Goal: Transaction & Acquisition: Book appointment/travel/reservation

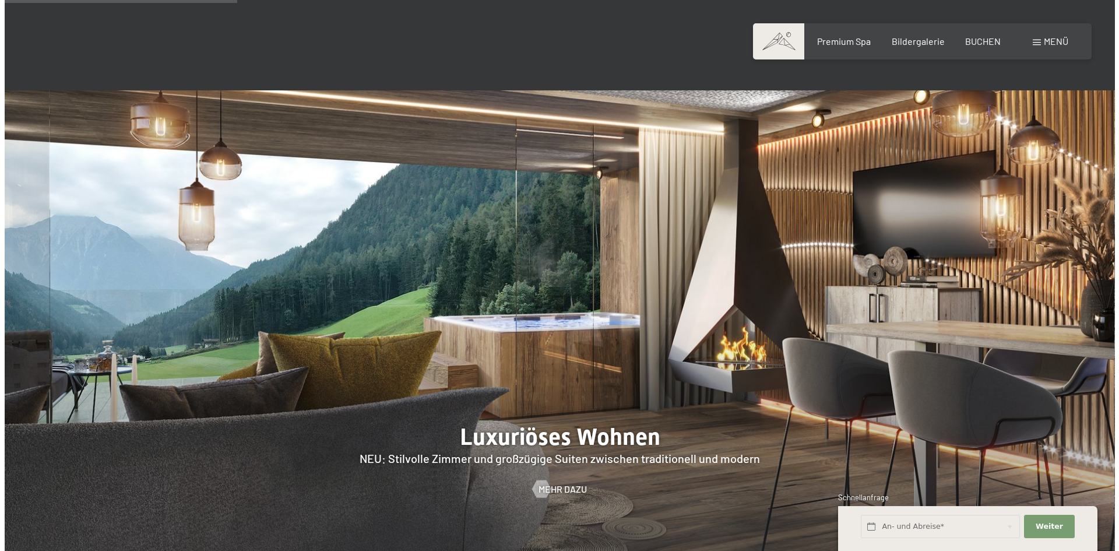
scroll to position [990, 0]
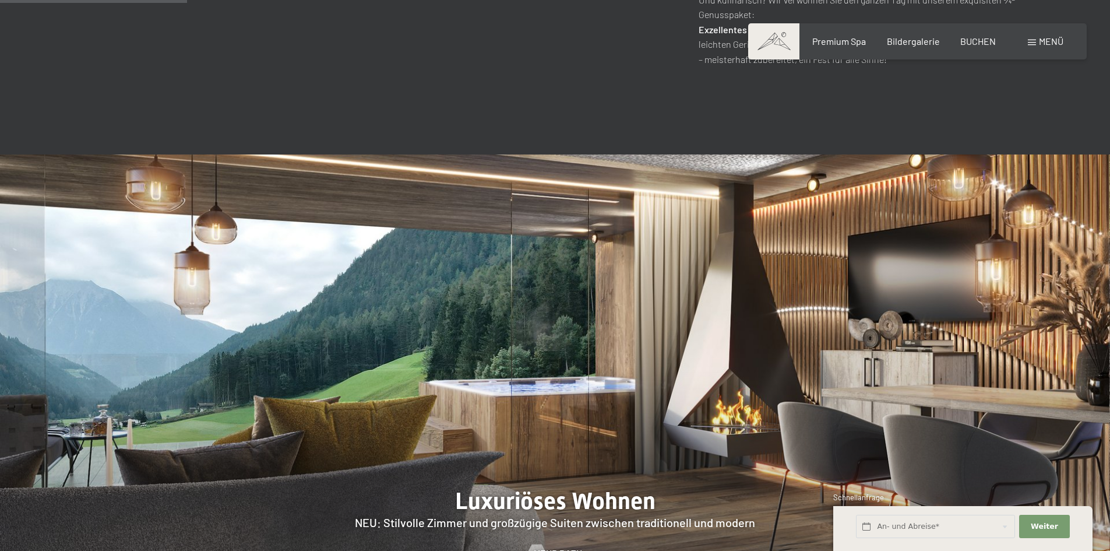
click at [1058, 40] on span "Menü" at bounding box center [1051, 41] width 24 height 11
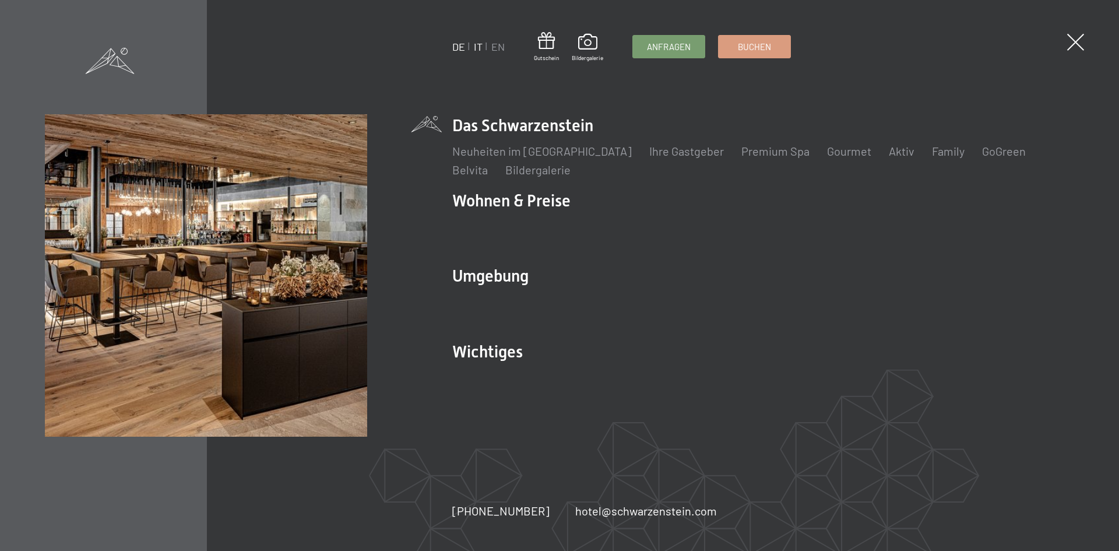
click at [481, 45] on link "IT" at bounding box center [478, 46] width 9 height 13
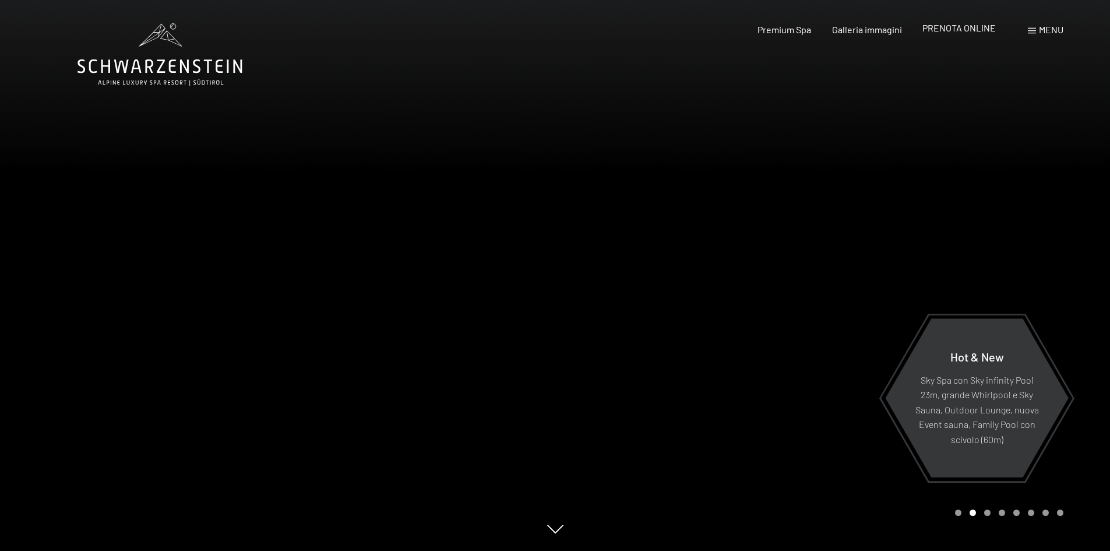
click at [951, 30] on span "PRENOTA ONLINE" at bounding box center [958, 27] width 73 height 11
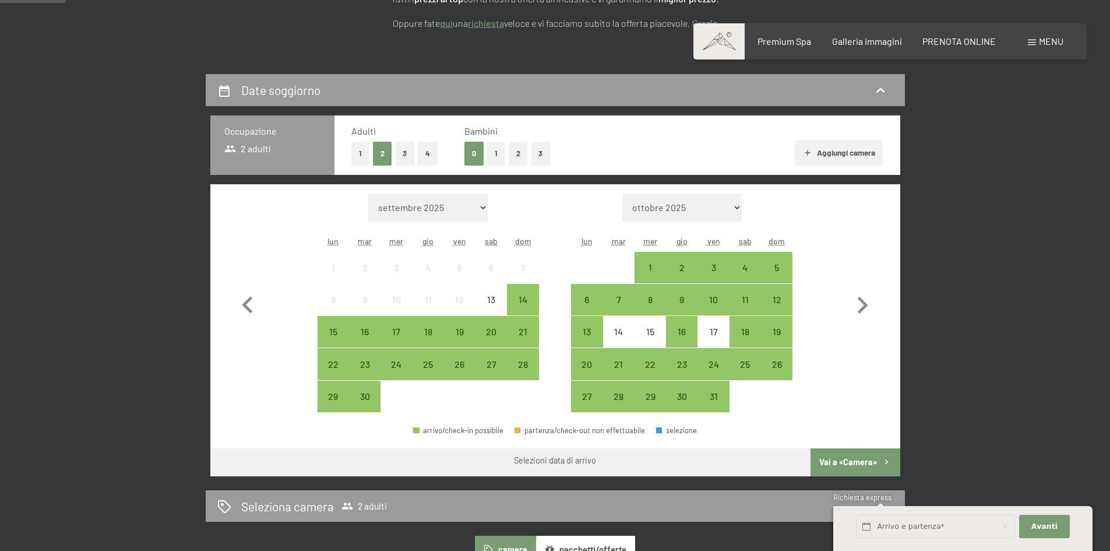
scroll to position [233, 0]
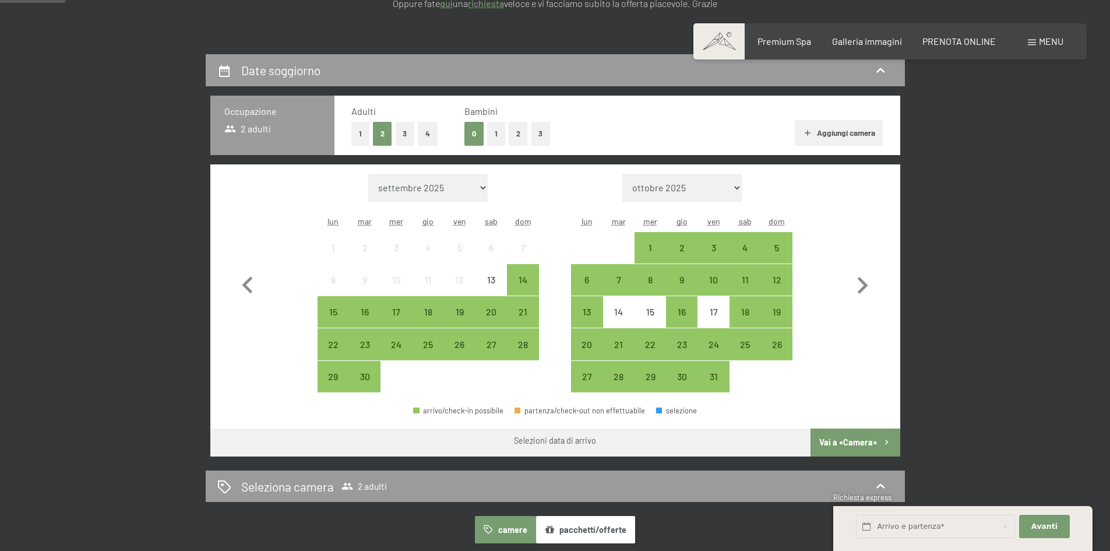
click at [524, 134] on button "2" at bounding box center [518, 134] width 19 height 24
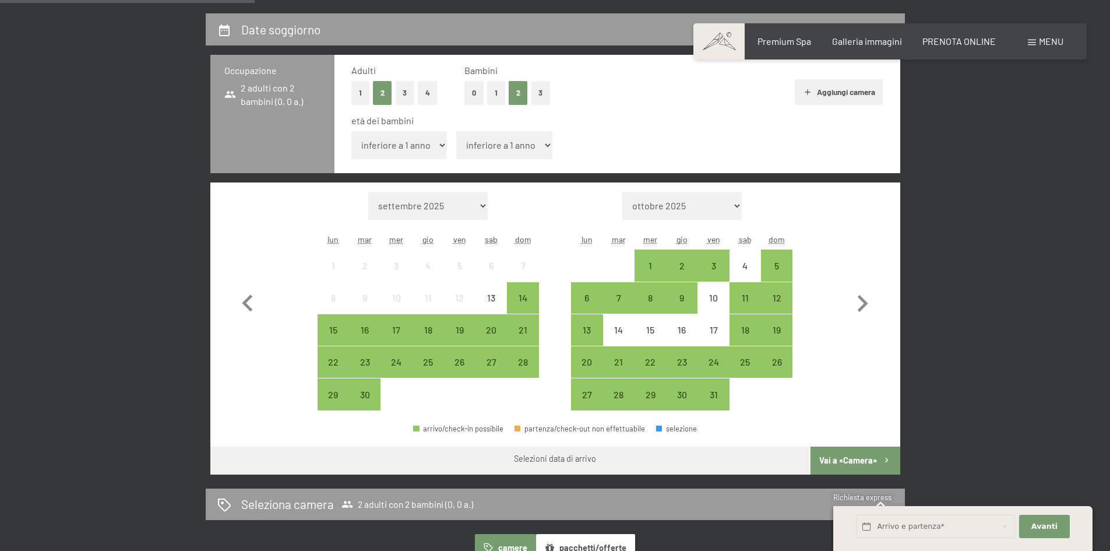
scroll to position [291, 0]
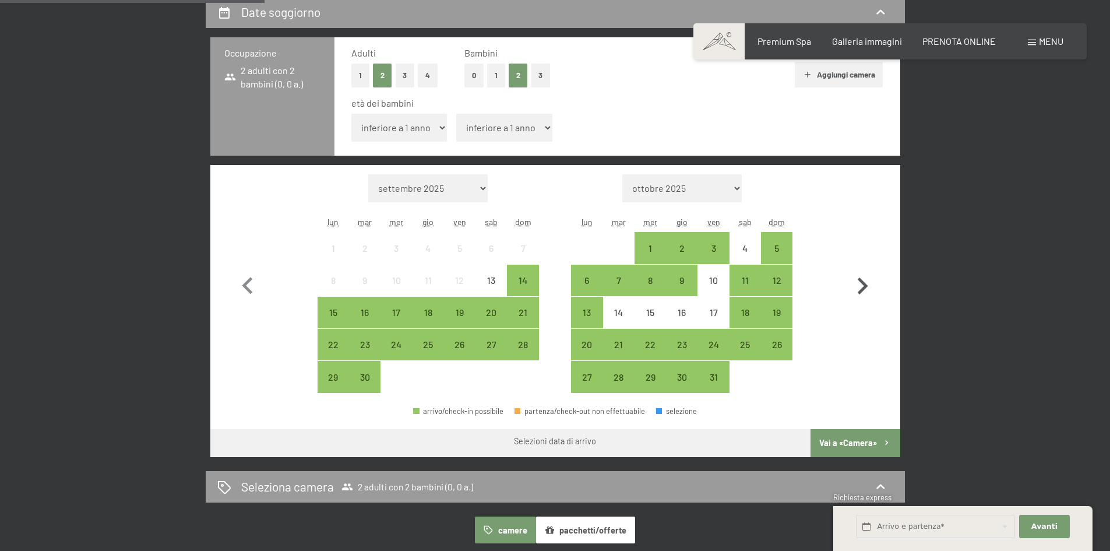
click at [859, 283] on icon "button" at bounding box center [862, 286] width 34 height 34
select select "2025-10-01"
select select "[DATE]"
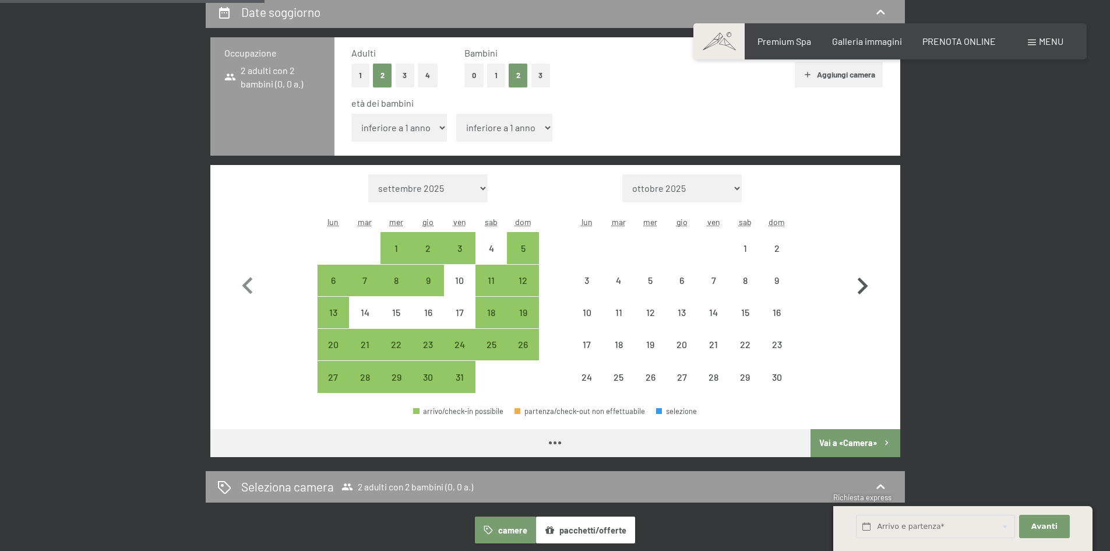
select select "[DATE]"
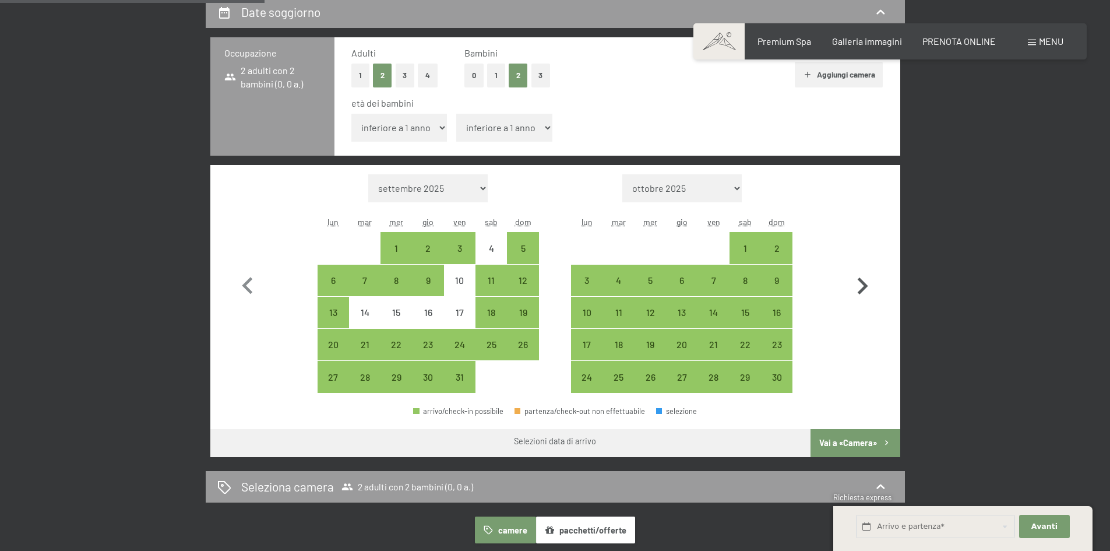
click at [869, 287] on icon "button" at bounding box center [862, 286] width 34 height 34
select select "[DATE]"
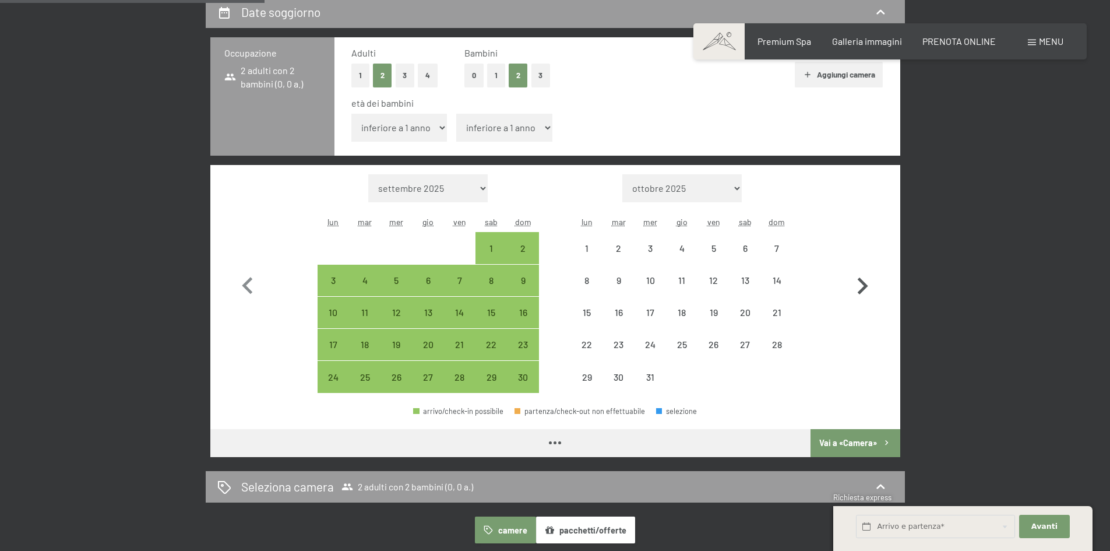
select select "[DATE]"
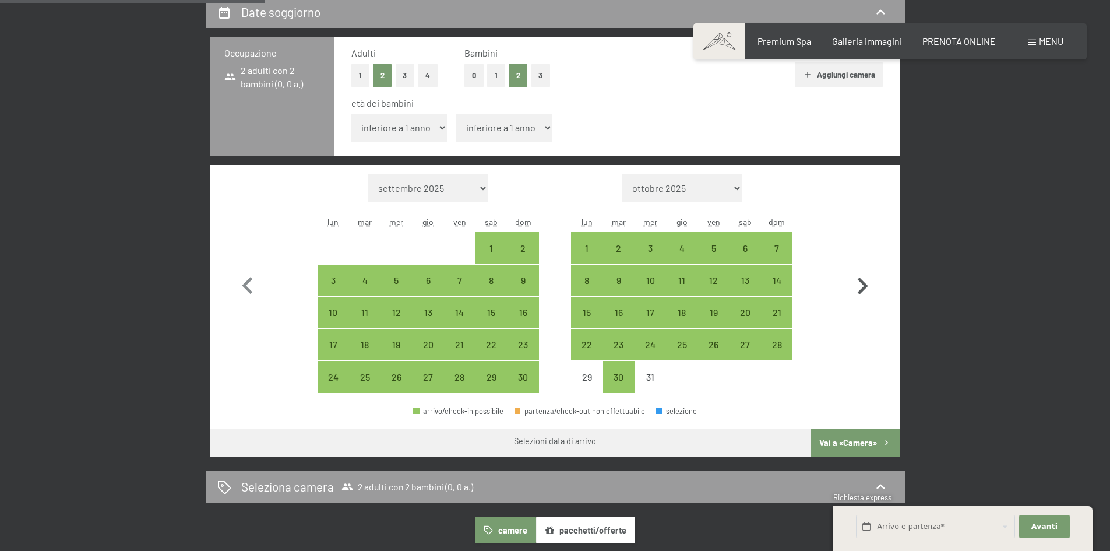
click at [869, 287] on icon "button" at bounding box center [862, 286] width 34 height 34
select select "[DATE]"
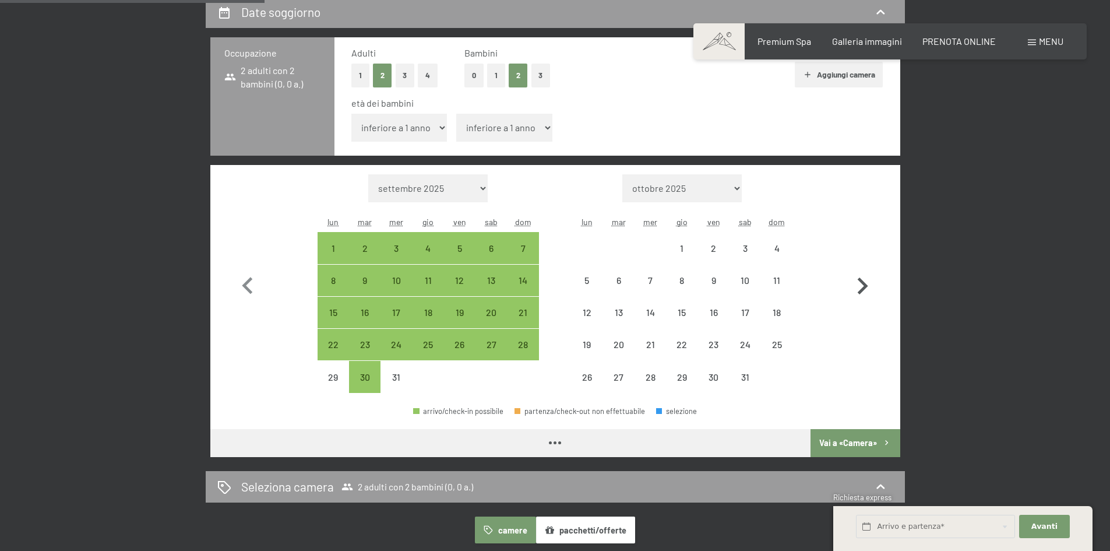
select select "[DATE]"
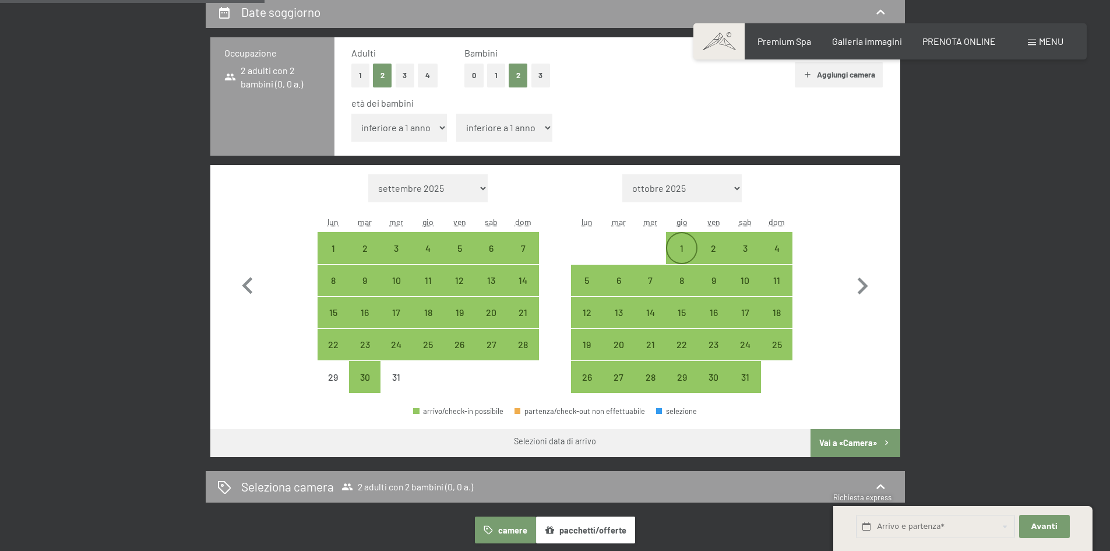
click at [681, 246] on div "1" at bounding box center [681, 258] width 29 height 29
select select "[DATE]"
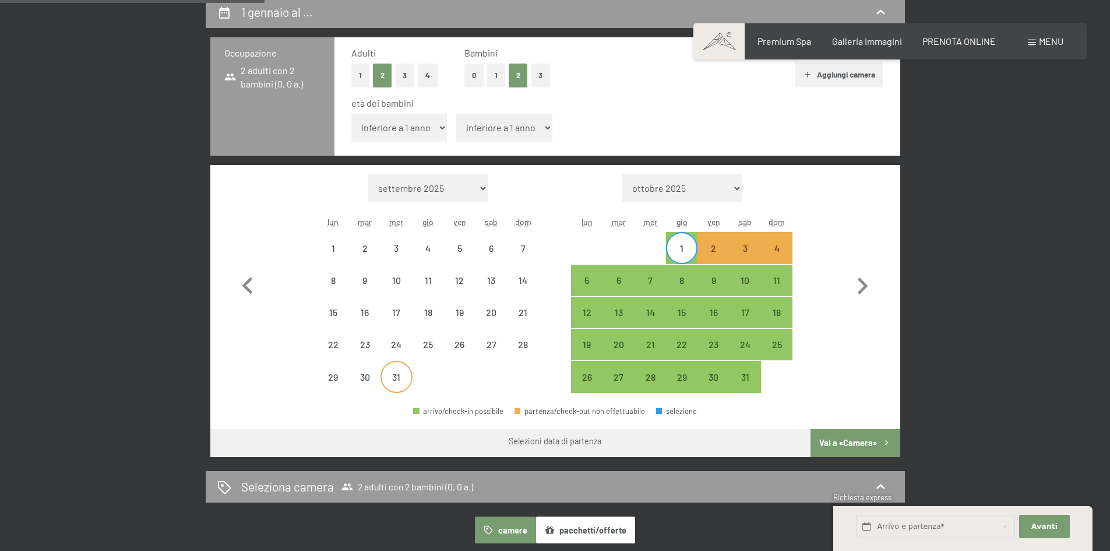
click at [394, 371] on div "31" at bounding box center [396, 376] width 29 height 29
select select "[DATE]"
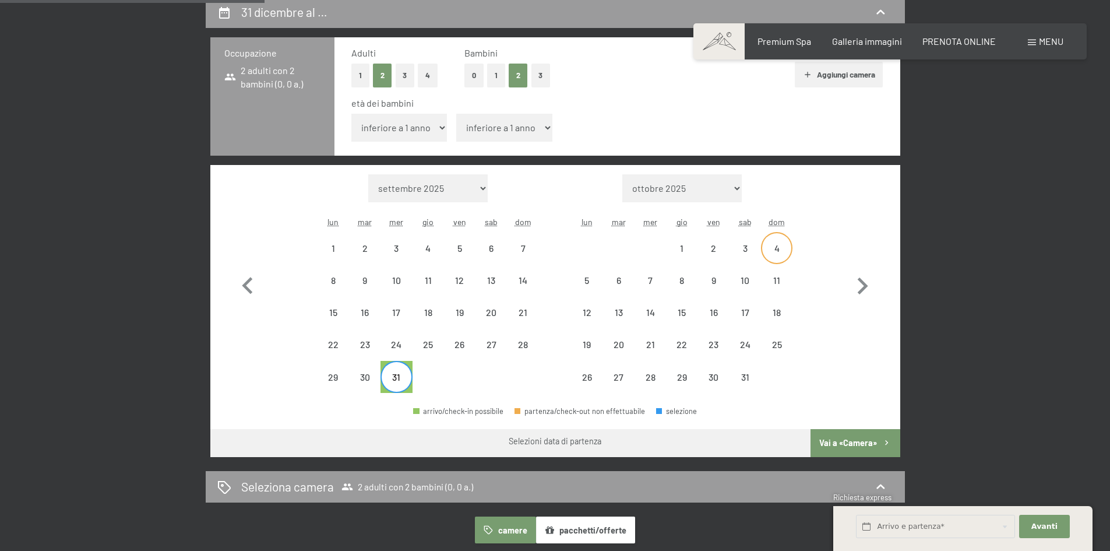
click at [776, 250] on div "4" at bounding box center [776, 258] width 29 height 29
select select "[DATE]"
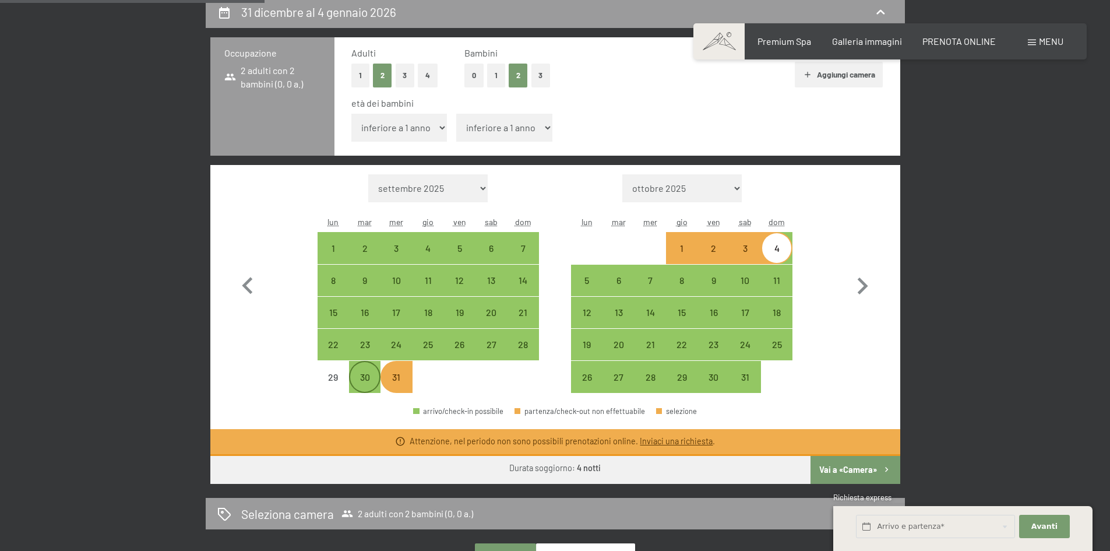
click at [364, 380] on div "30" at bounding box center [364, 386] width 29 height 29
select select "[DATE]"
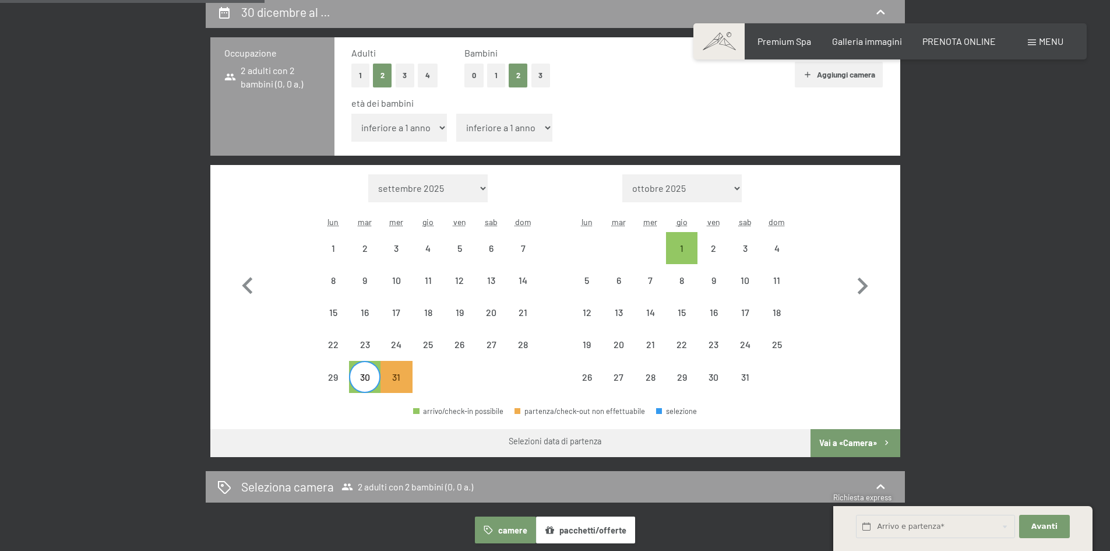
click at [378, 380] on div "30" at bounding box center [364, 386] width 29 height 29
select select "[DATE]"
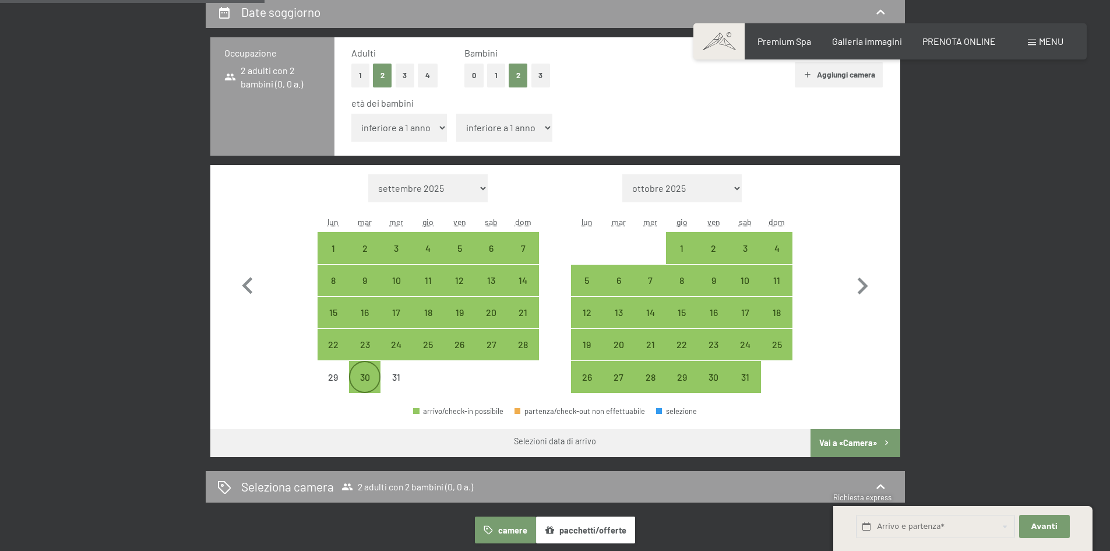
click at [368, 379] on div "30" at bounding box center [364, 386] width 29 height 29
select select "[DATE]"
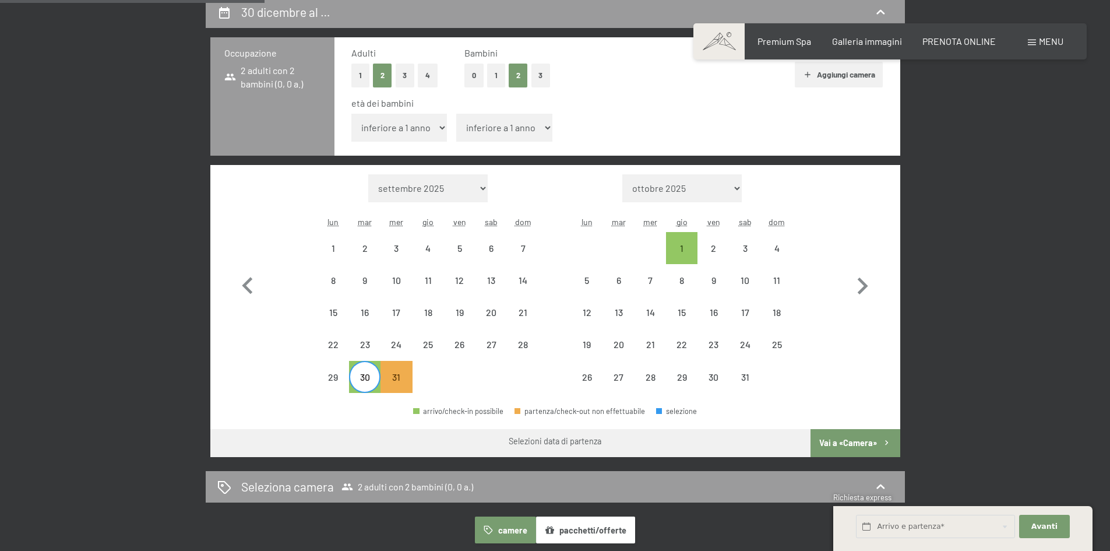
click at [364, 367] on div "30" at bounding box center [364, 376] width 29 height 29
select select "[DATE]"
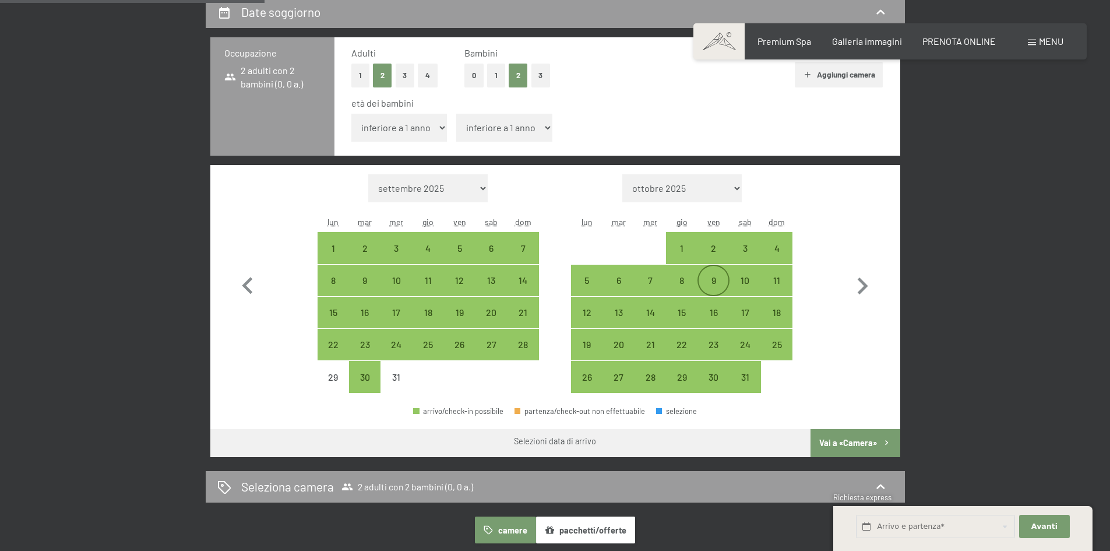
click at [715, 283] on div "9" at bounding box center [713, 290] width 29 height 29
select select "[DATE]"
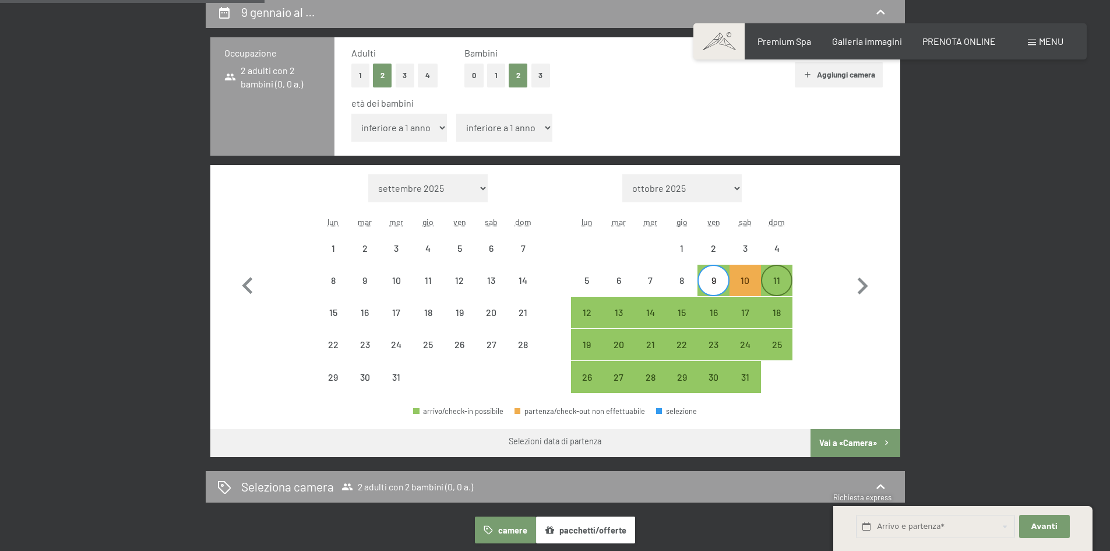
click at [781, 278] on div "11" at bounding box center [776, 290] width 29 height 29
select select "[DATE]"
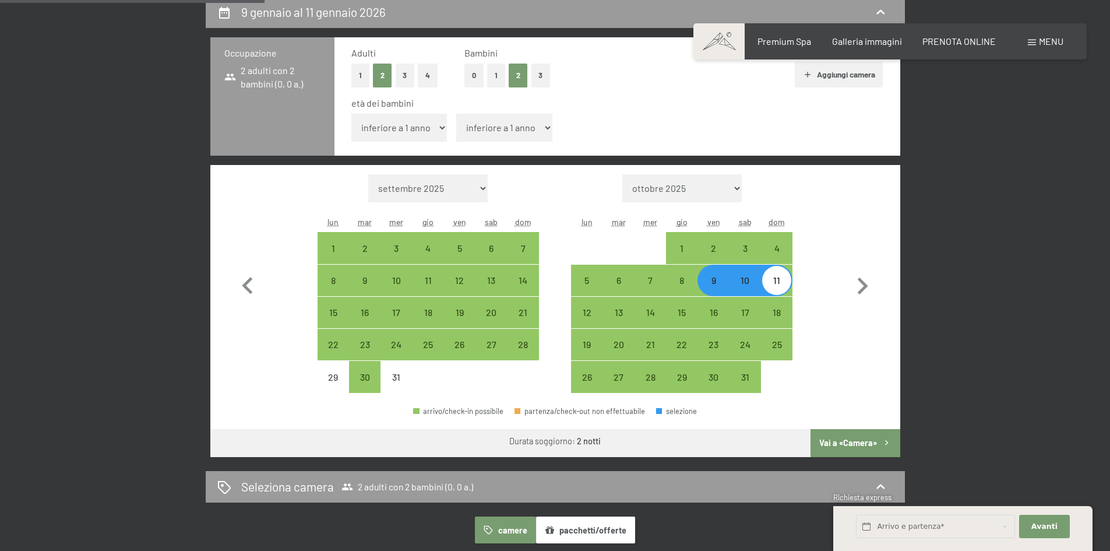
click at [854, 445] on button "Vai a «Camera»" at bounding box center [854, 443] width 89 height 28
select select "[DATE]"
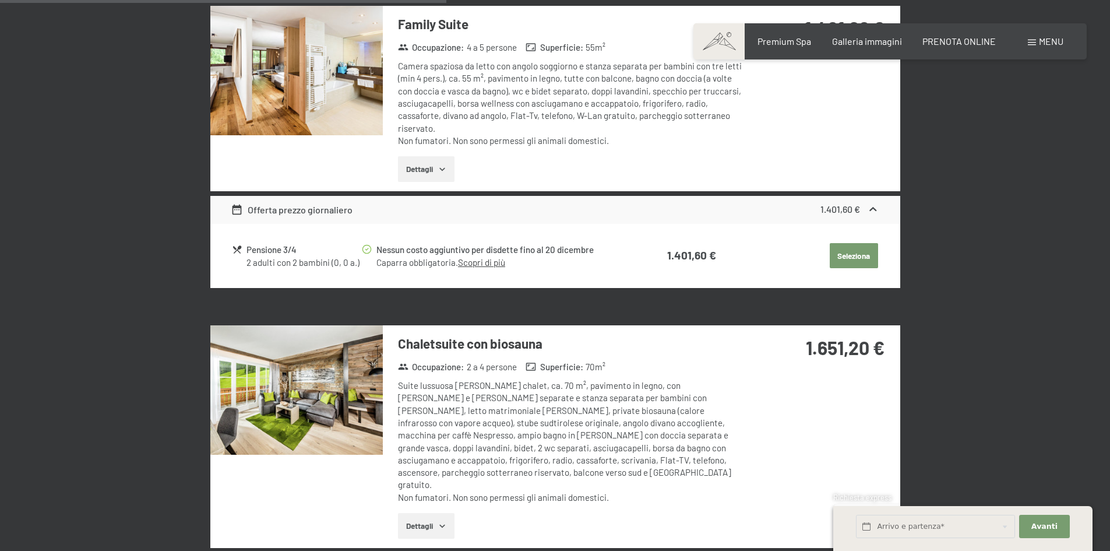
scroll to position [1336, 0]
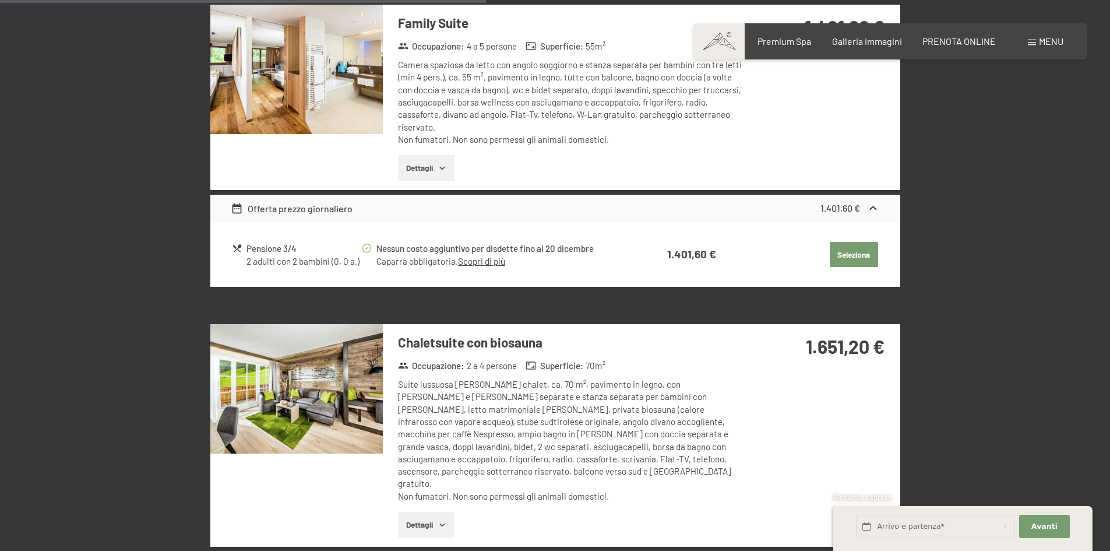
click at [365, 249] on icon at bounding box center [367, 248] width 10 height 10
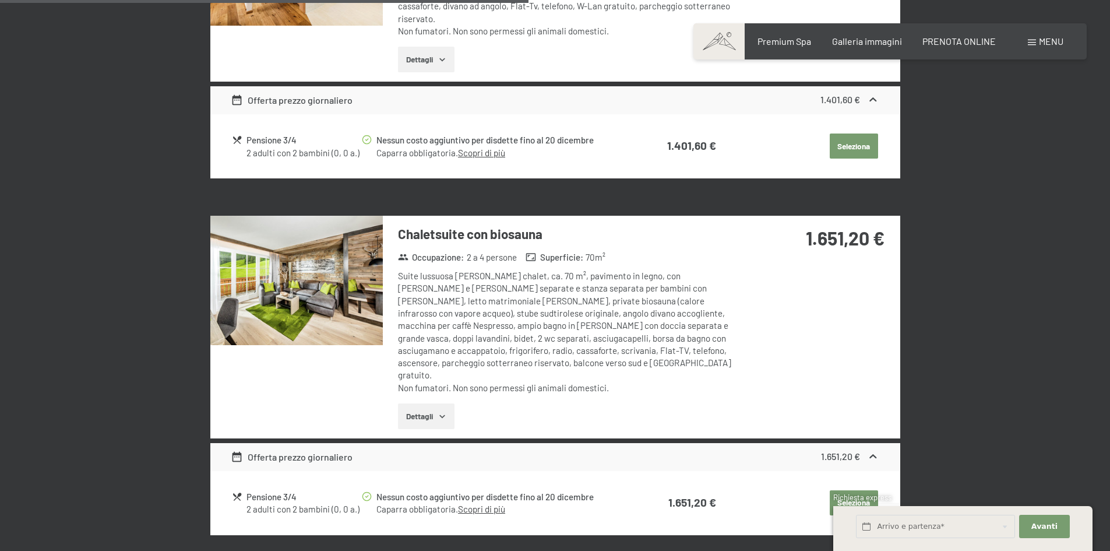
scroll to position [1453, 0]
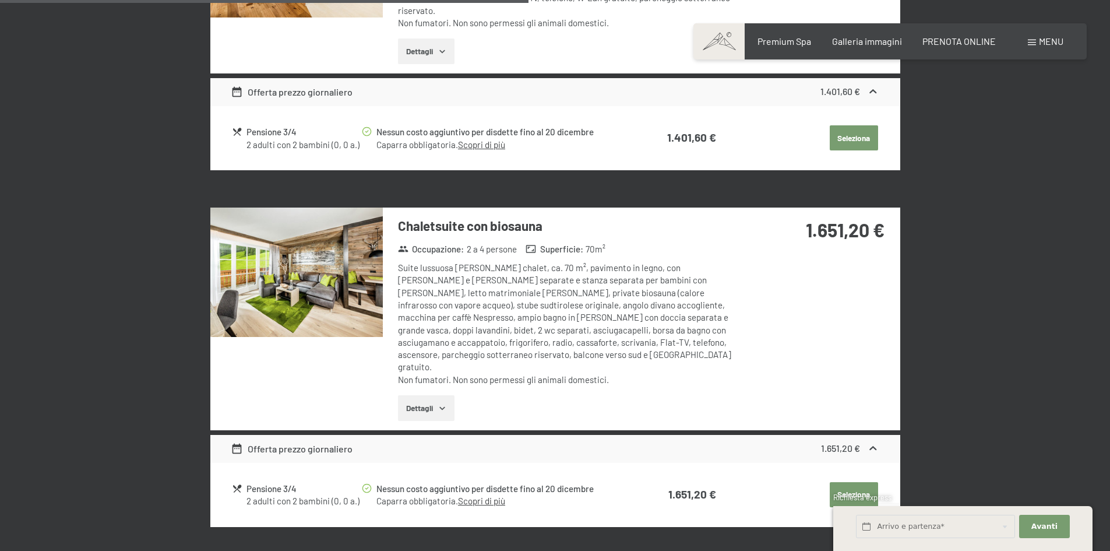
click at [362, 133] on icon at bounding box center [367, 131] width 10 height 10
click at [367, 133] on icon at bounding box center [367, 131] width 10 height 10
click at [306, 149] on div "2 adulti con 2 bambini (0, 0 a.)" at bounding box center [303, 145] width 114 height 12
click at [478, 147] on link "Scopri di più" at bounding box center [481, 144] width 47 height 10
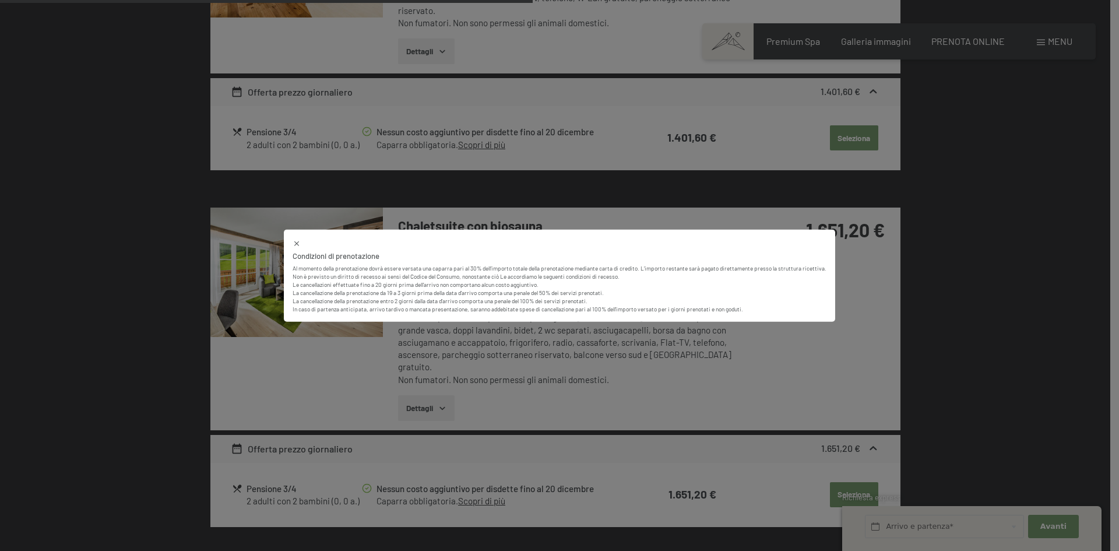
click at [292, 239] on icon at bounding box center [296, 243] width 8 height 8
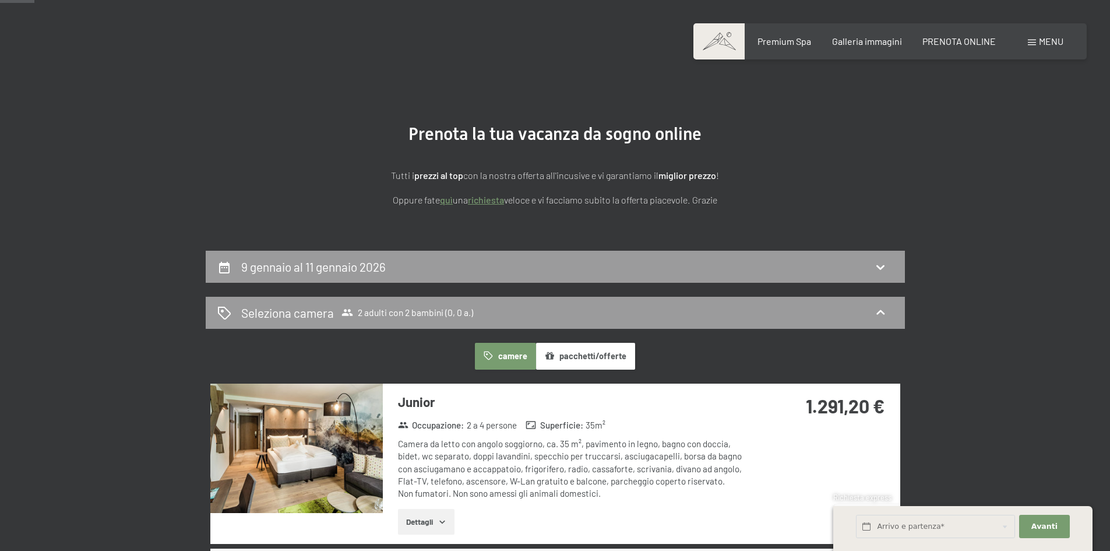
scroll to position [0, 0]
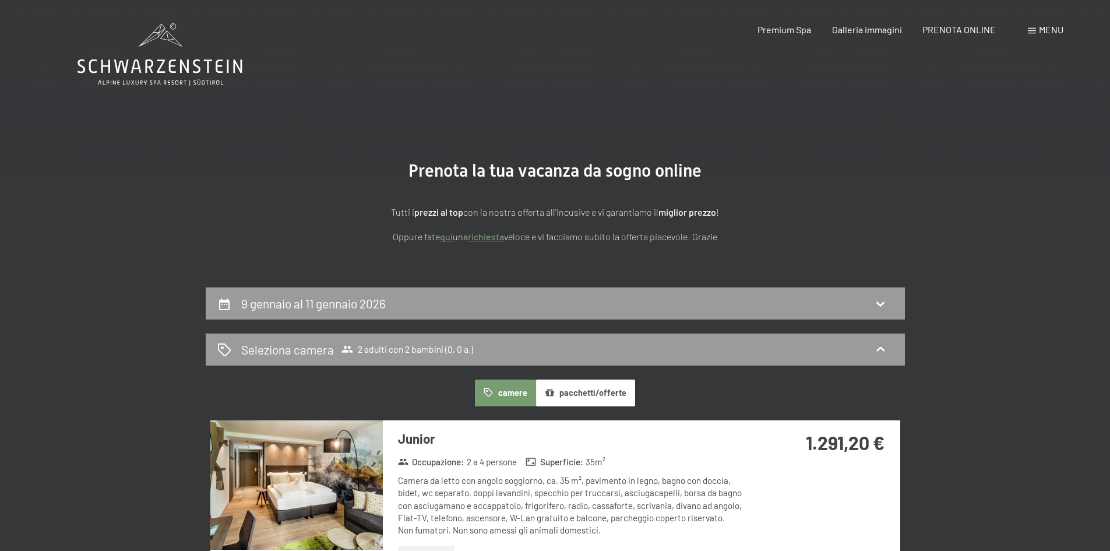
click at [118, 64] on icon at bounding box center [159, 54] width 165 height 62
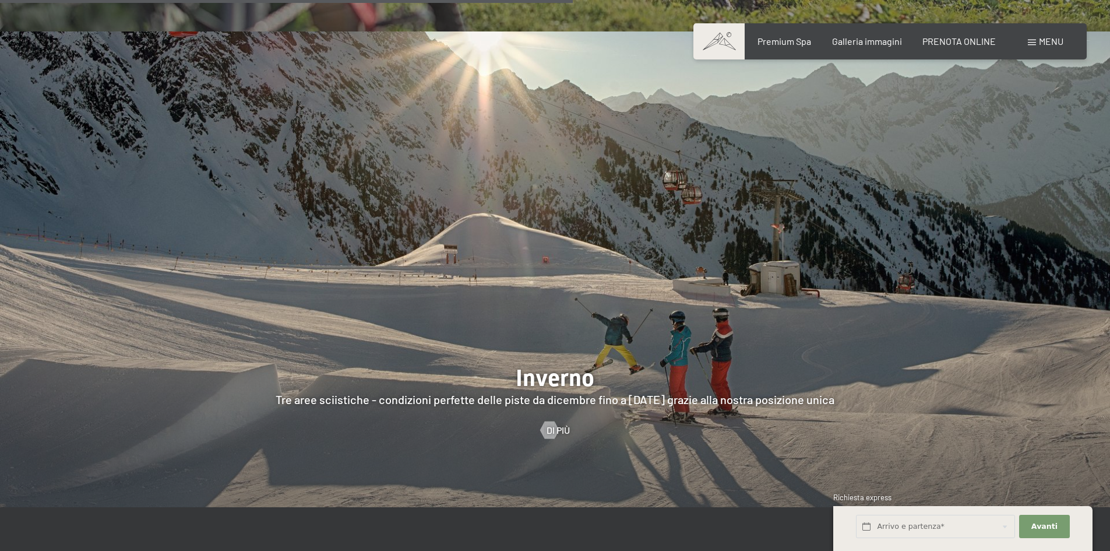
scroll to position [3030, 0]
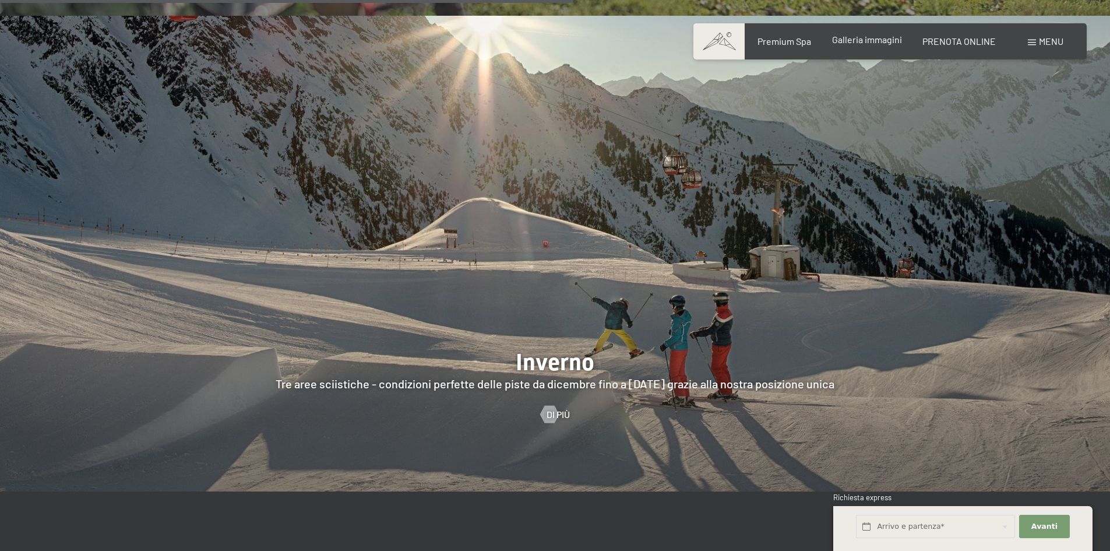
click at [875, 38] on span "Galleria immagini" at bounding box center [867, 39] width 70 height 11
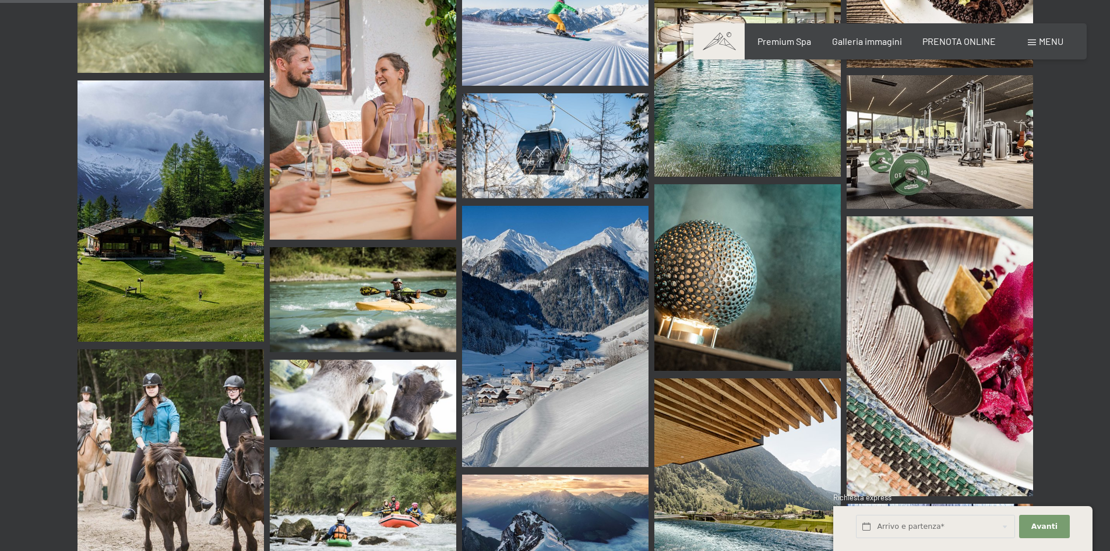
scroll to position [1457, 0]
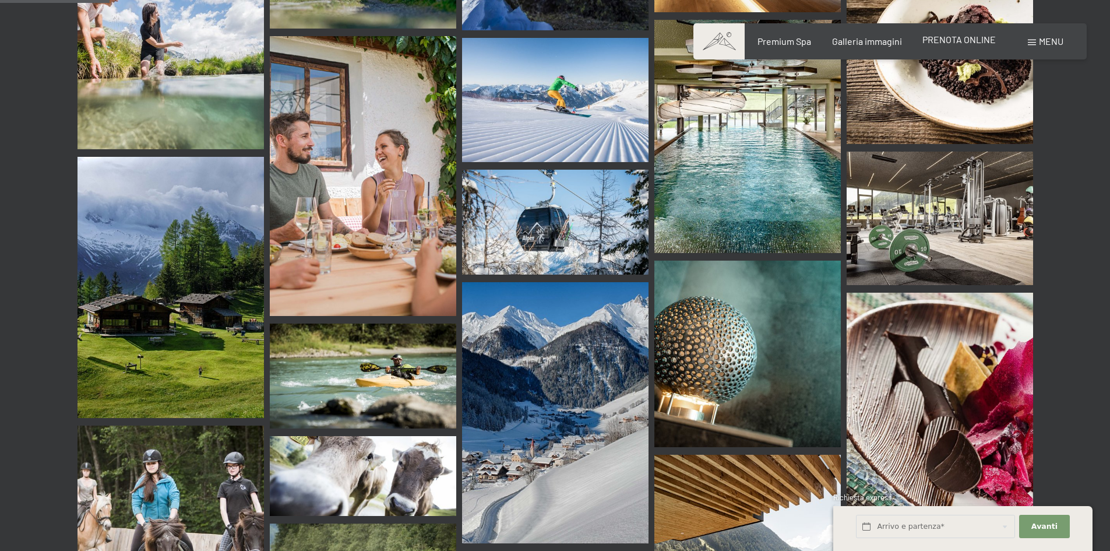
click at [966, 43] on span "PRENOTA ONLINE" at bounding box center [958, 39] width 73 height 11
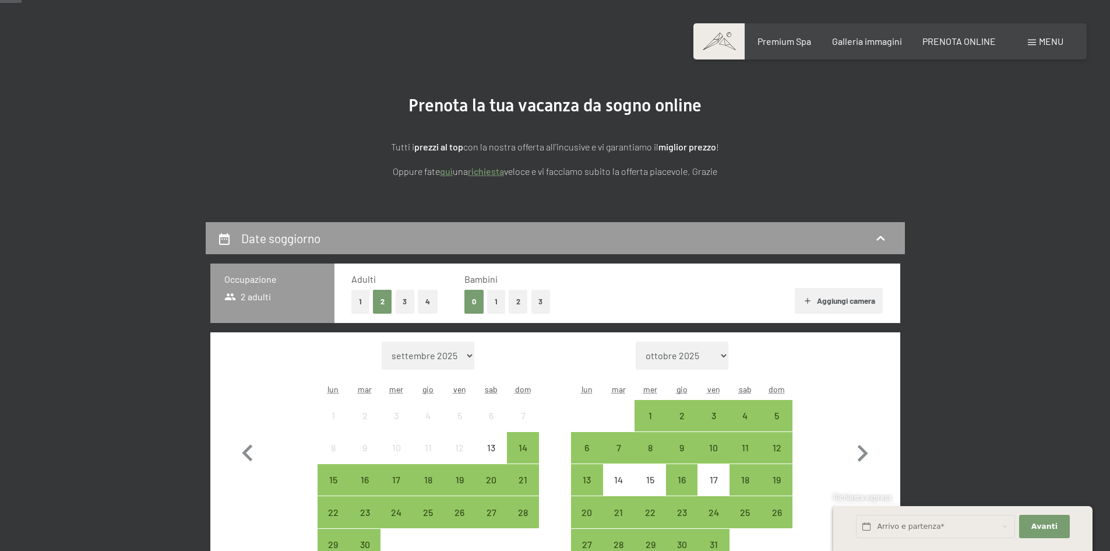
scroll to position [117, 0]
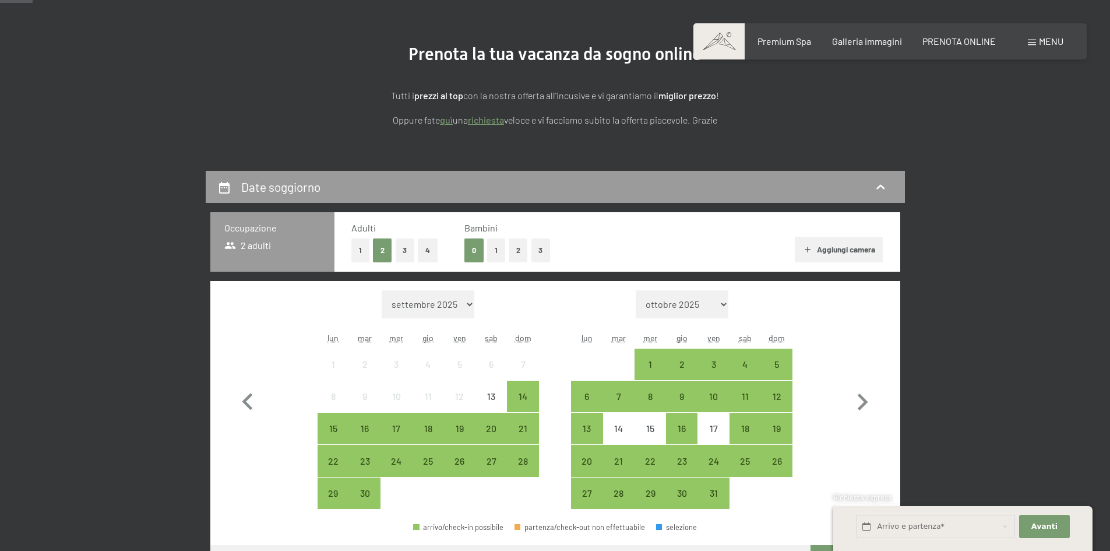
click at [519, 256] on button "2" at bounding box center [518, 250] width 19 height 24
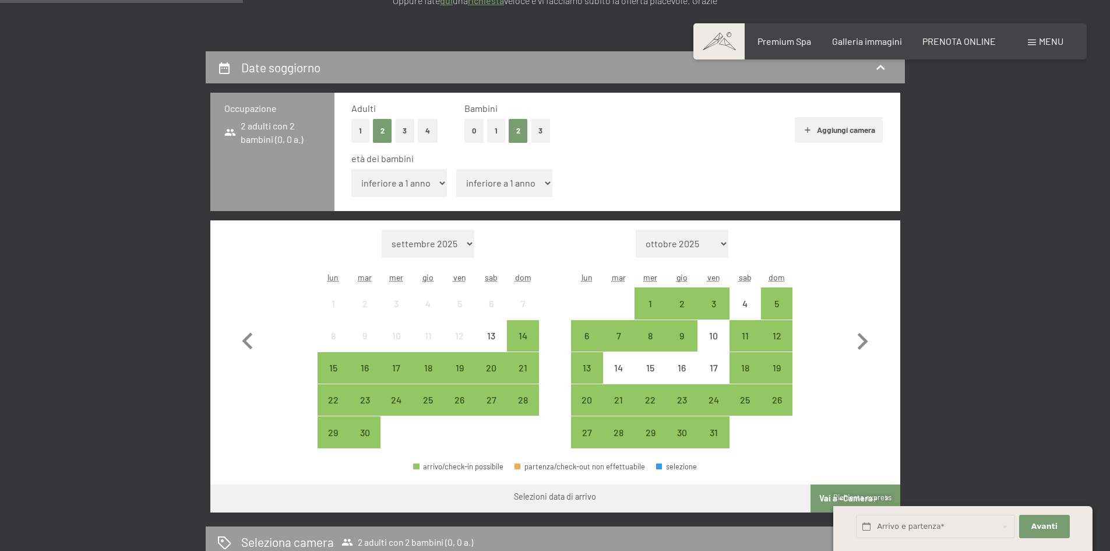
scroll to position [291, 0]
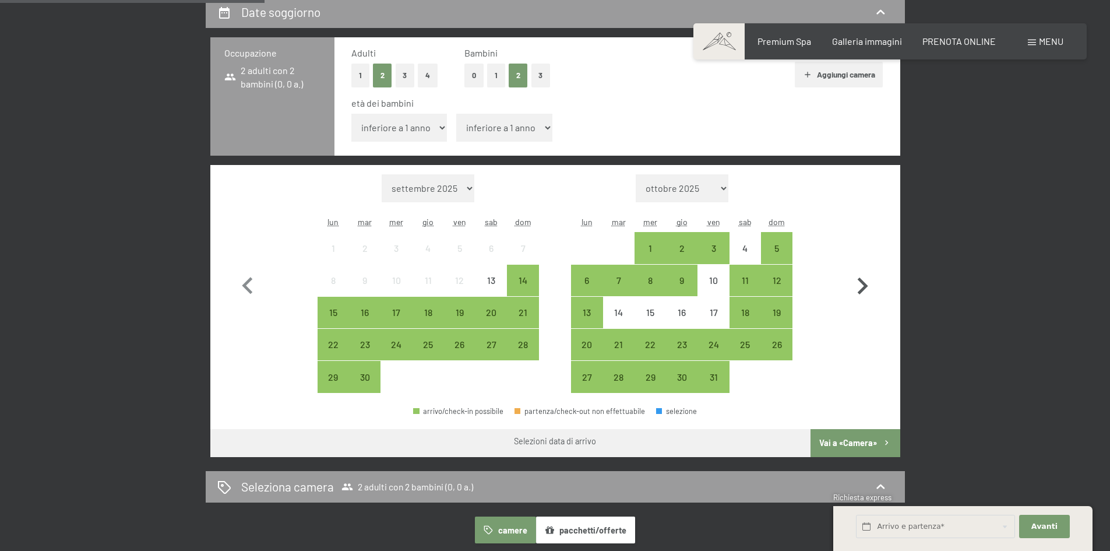
click at [862, 285] on icon "button" at bounding box center [862, 286] width 34 height 34
select select "[DATE]"
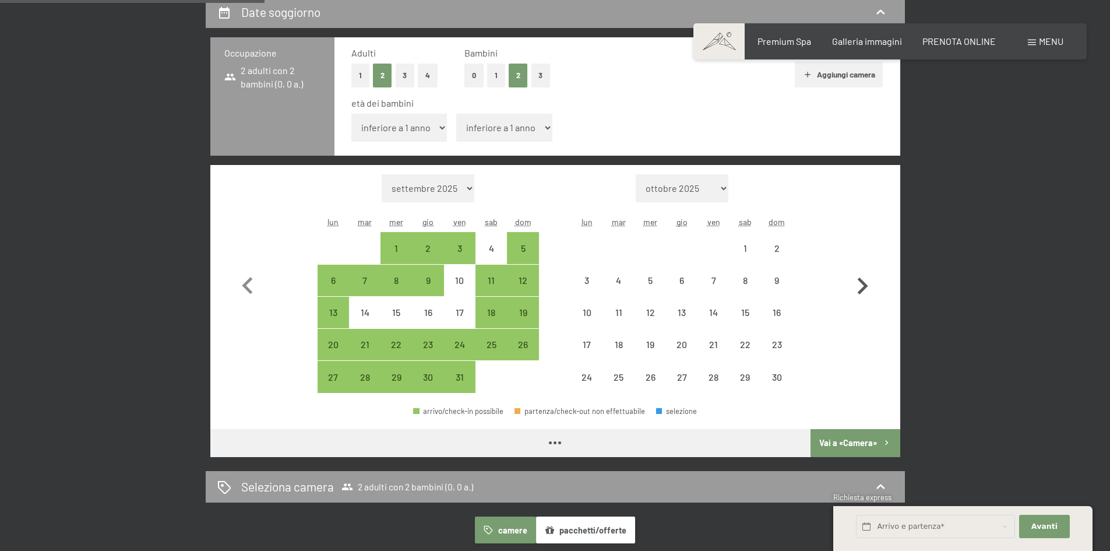
click at [862, 285] on icon "button" at bounding box center [862, 286] width 34 height 34
select select "[DATE]"
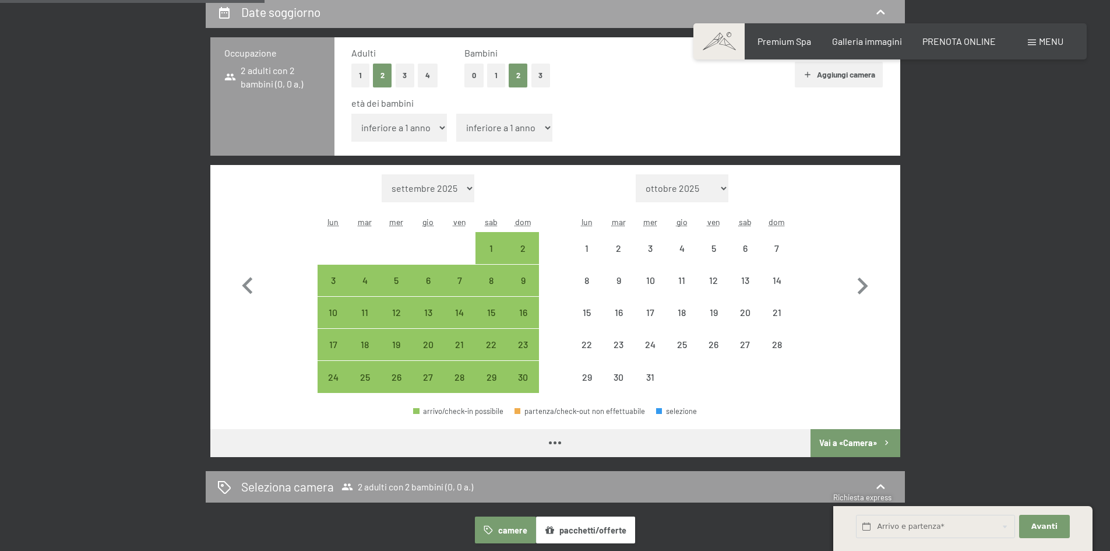
select select "[DATE]"
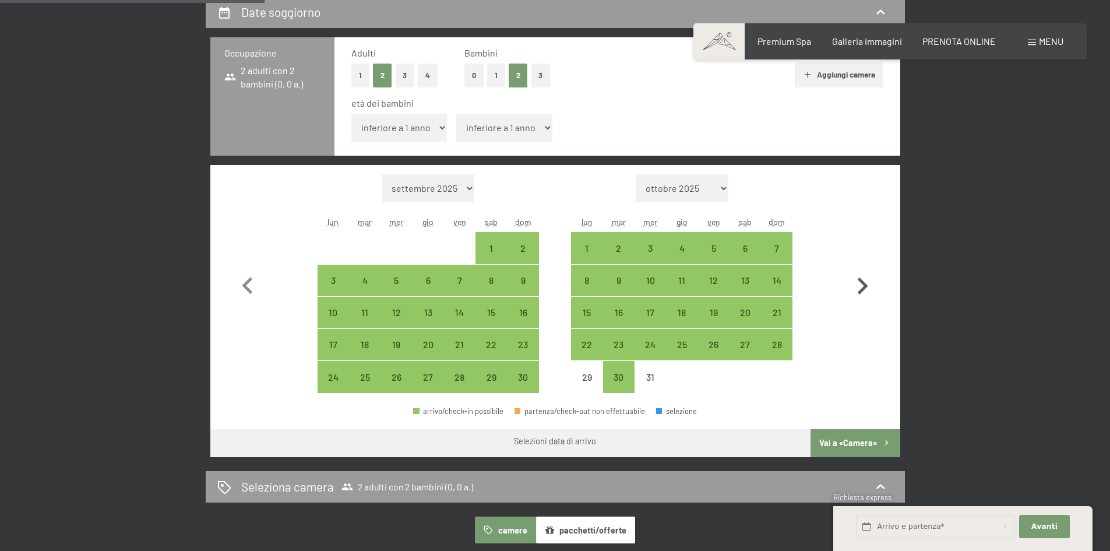
click at [858, 270] on icon "button" at bounding box center [862, 286] width 34 height 34
select select "[DATE]"
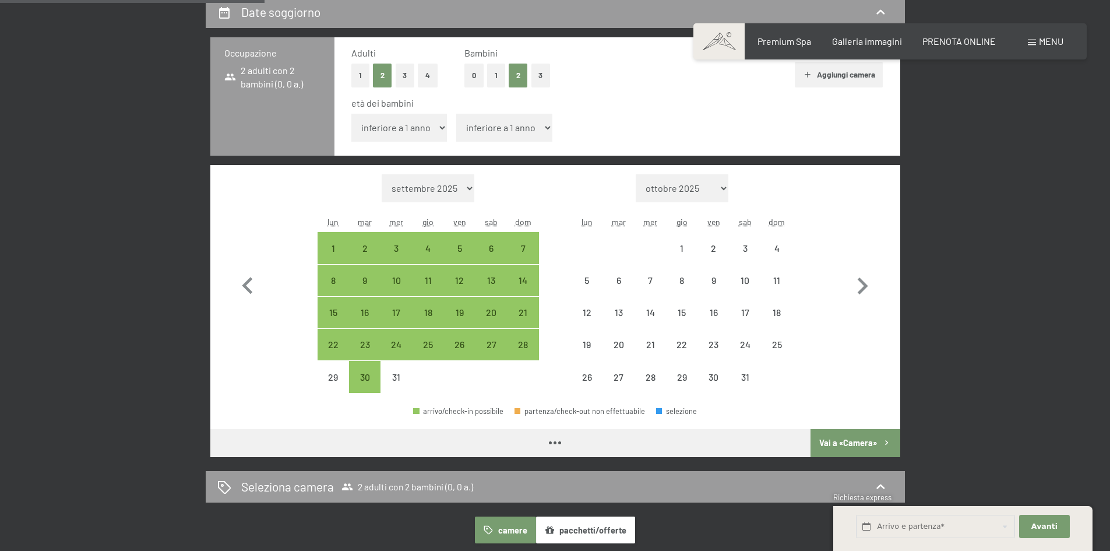
select select "[DATE]"
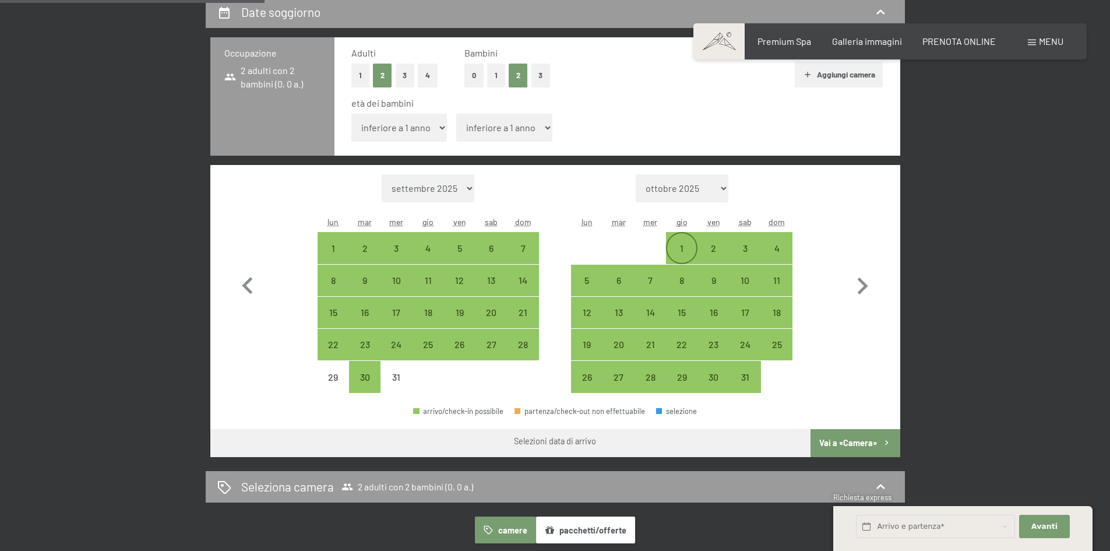
click at [686, 246] on div "1" at bounding box center [681, 258] width 29 height 29
select select "[DATE]"
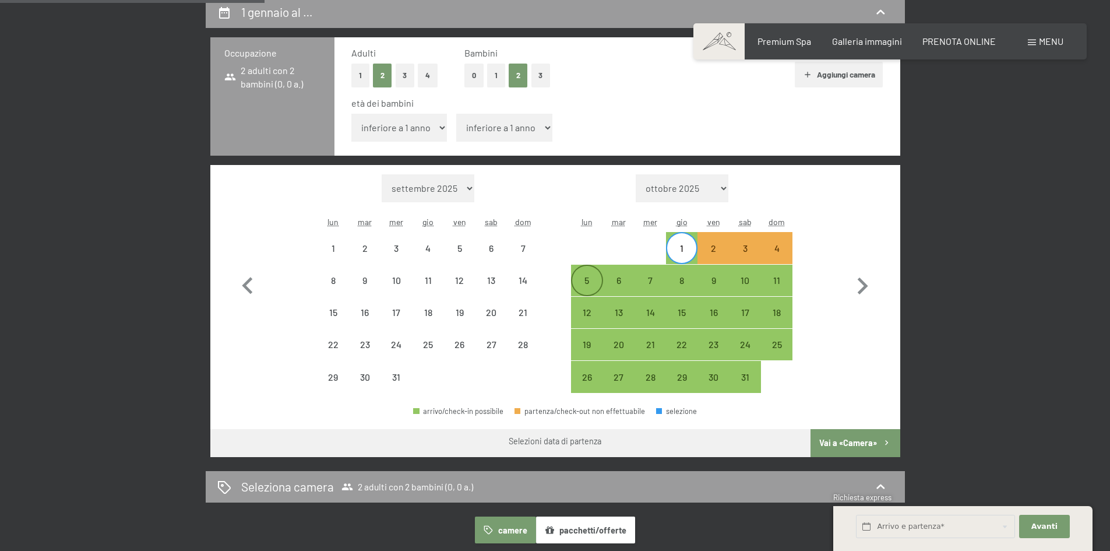
click at [593, 276] on div "5" at bounding box center [586, 290] width 29 height 29
select select "[DATE]"
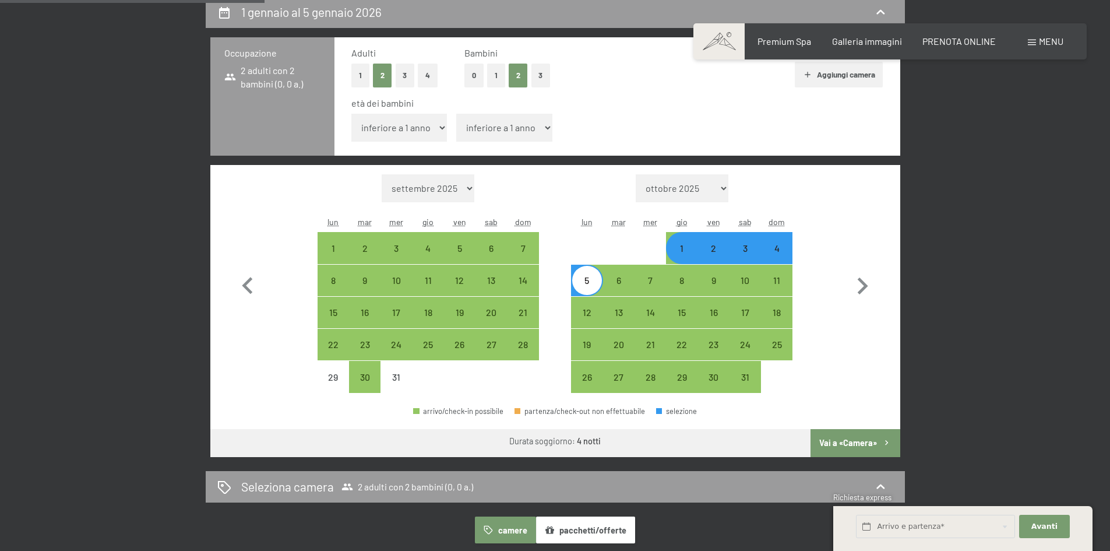
click at [856, 436] on button "Vai a «Camera»" at bounding box center [854, 443] width 89 height 28
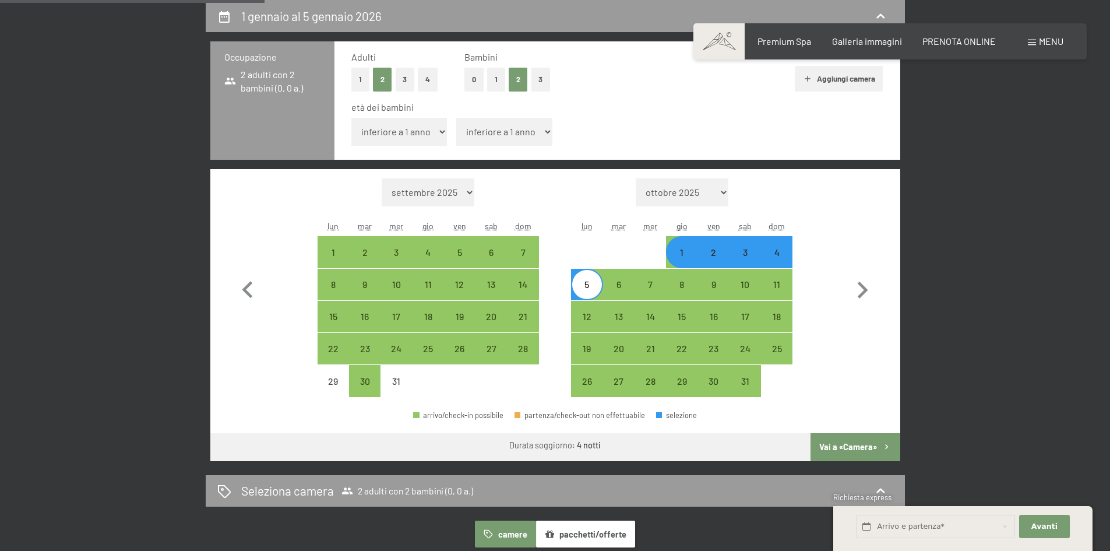
select select "[DATE]"
